Goal: Transaction & Acquisition: Download file/media

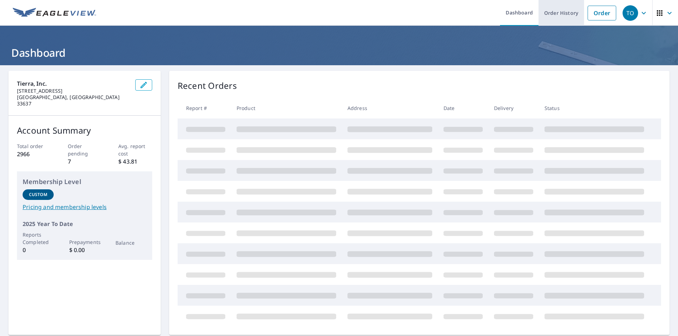
click at [550, 11] on link "Order History" at bounding box center [561, 13] width 46 height 26
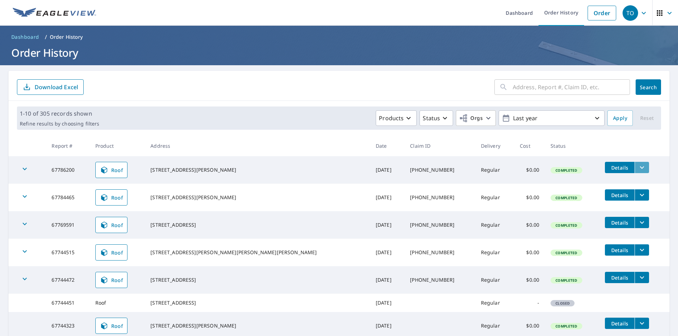
click at [638, 170] on icon "filesDropdownBtn-67786200" at bounding box center [642, 167] width 8 height 8
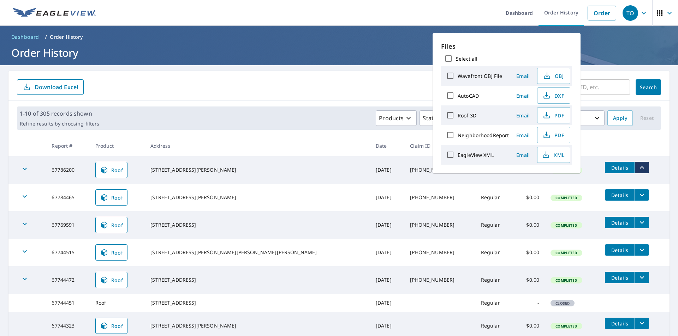
click at [449, 58] on input "Select all" at bounding box center [448, 58] width 15 height 15
checkbox input "true"
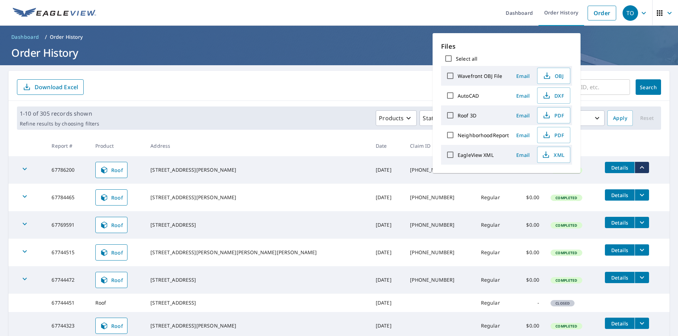
checkbox input "true"
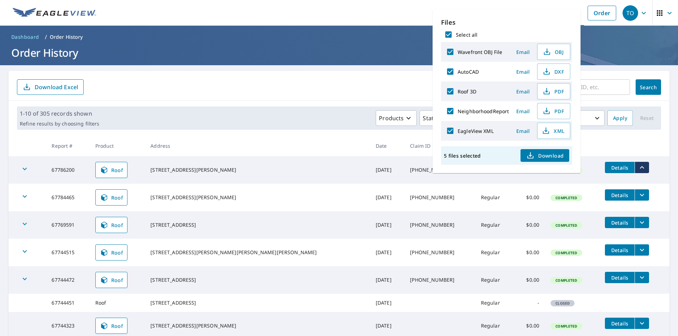
click at [540, 157] on span "Download" at bounding box center [544, 155] width 37 height 8
